Goal: Task Accomplishment & Management: Manage account settings

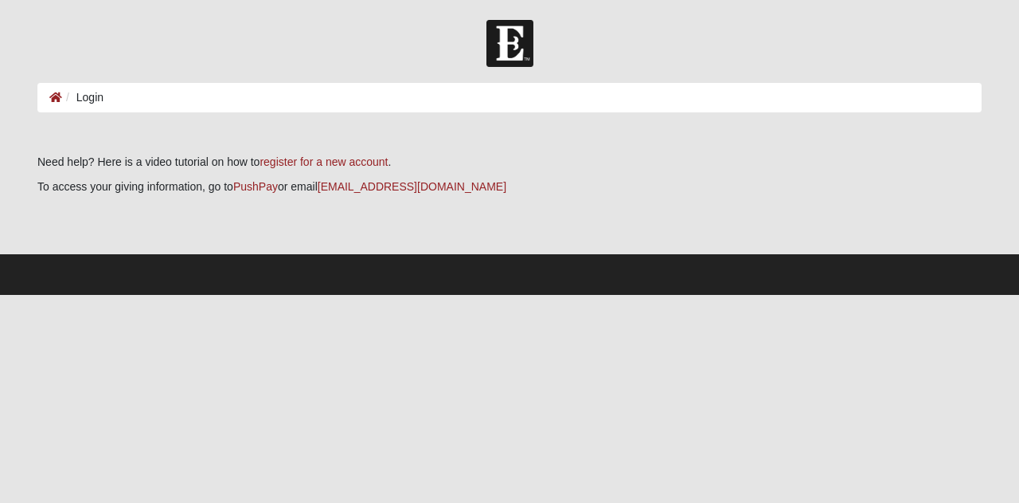
click at [91, 96] on li "Login" at bounding box center [82, 97] width 41 height 17
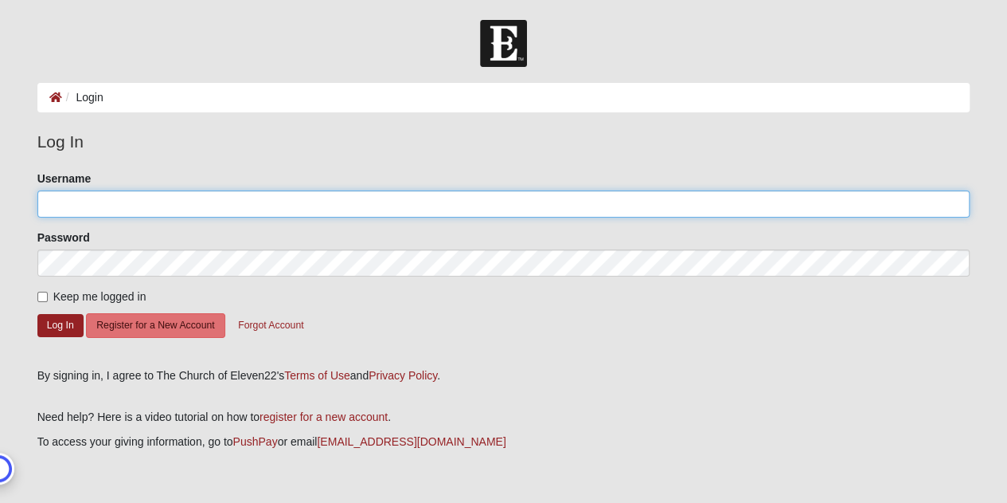
click at [95, 200] on input "Username" at bounding box center [503, 203] width 933 height 27
type input "shannongroff"
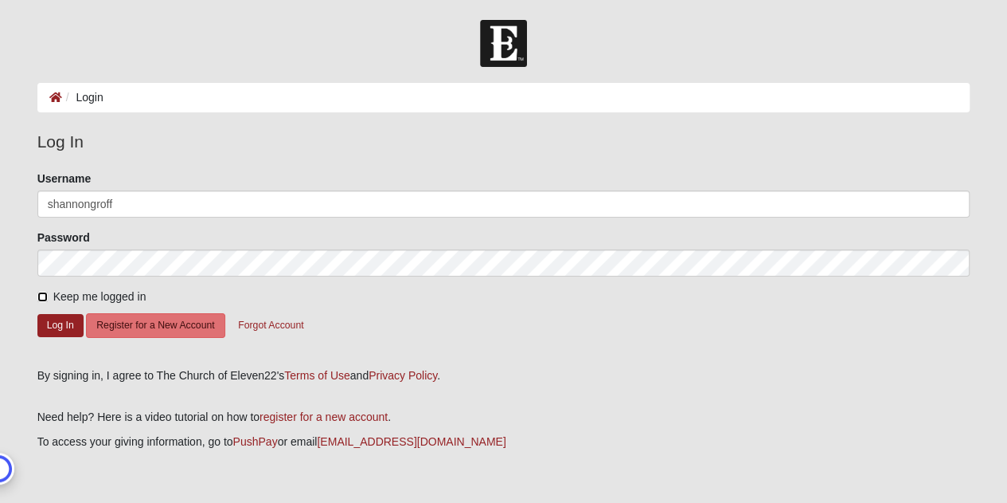
click at [40, 299] on input "Keep me logged in" at bounding box center [42, 296] width 10 height 10
checkbox input "true"
click at [53, 323] on button "Log In" at bounding box center [60, 325] width 46 height 23
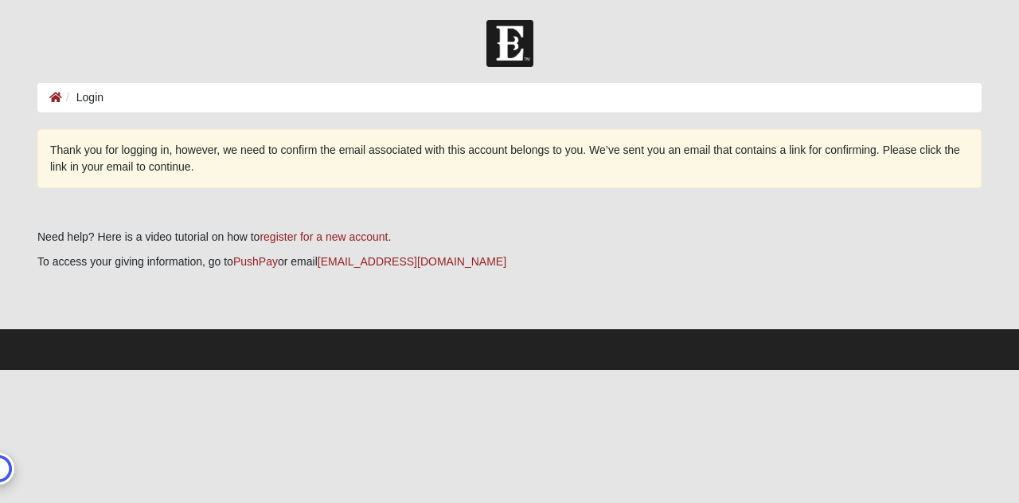
click at [92, 95] on li "Login" at bounding box center [82, 97] width 41 height 17
click at [96, 98] on div "Open JustDone" at bounding box center [96, 94] width 49 height 27
click at [54, 101] on icon at bounding box center [55, 97] width 13 height 11
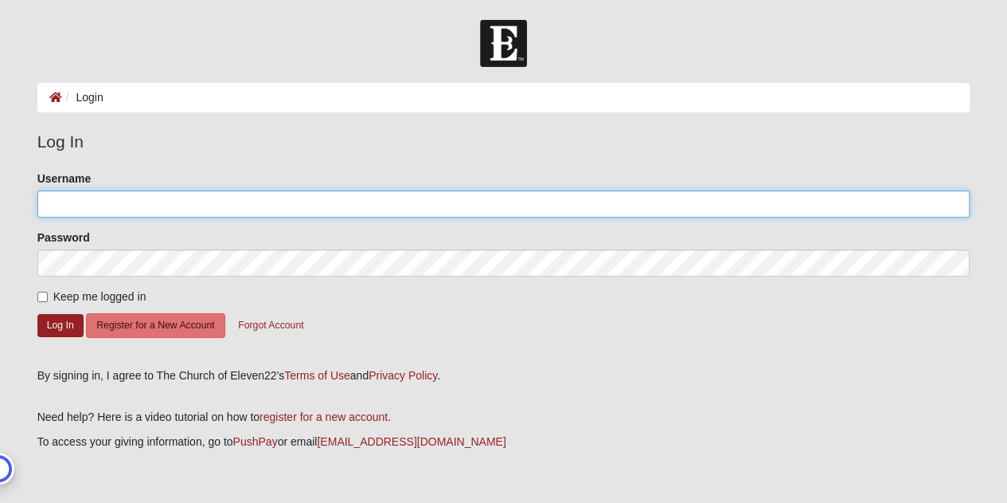
click at [153, 203] on input "Username" at bounding box center [503, 203] width 933 height 27
type input "shannongroff"
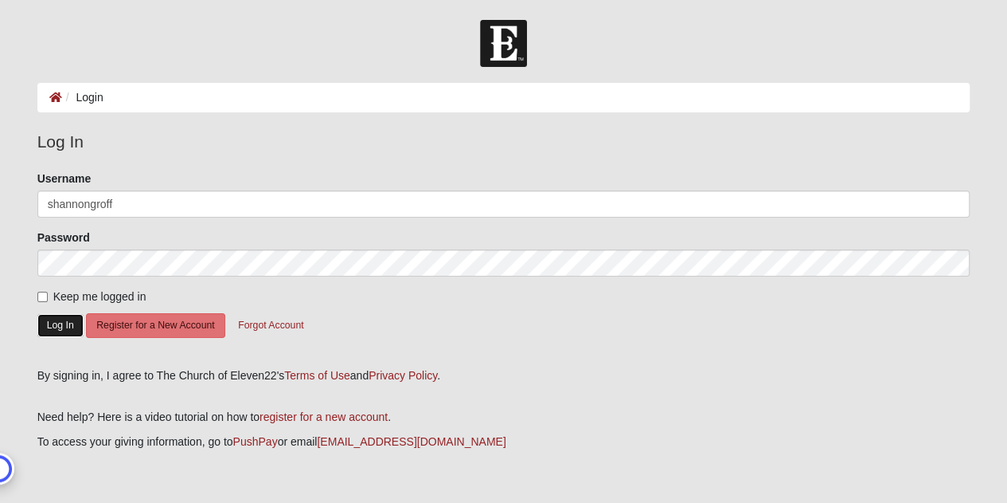
click at [65, 319] on button "Log In" at bounding box center [60, 325] width 46 height 23
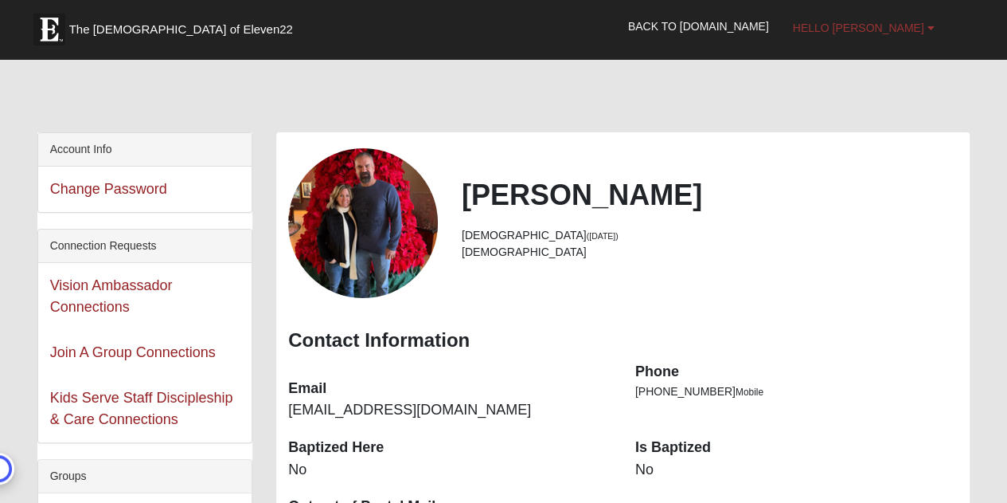
click at [932, 29] on b at bounding box center [930, 27] width 7 height 11
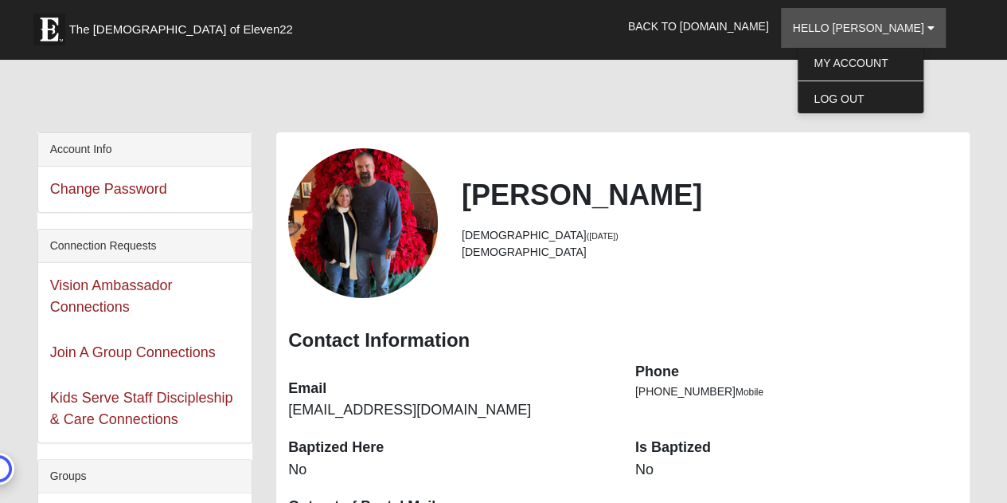
click at [593, 97] on div at bounding box center [503, 98] width 933 height 67
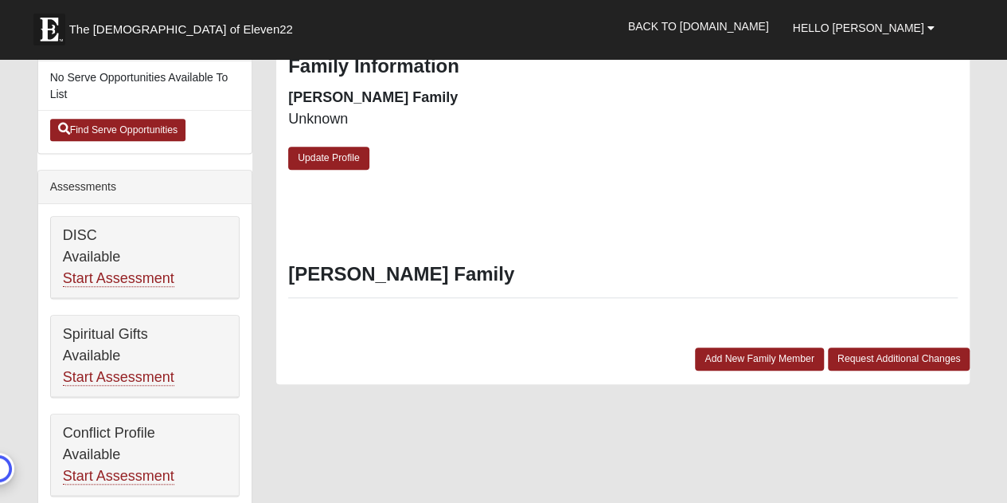
scroll to position [530, 0]
